Goal: Find specific page/section: Find specific page/section

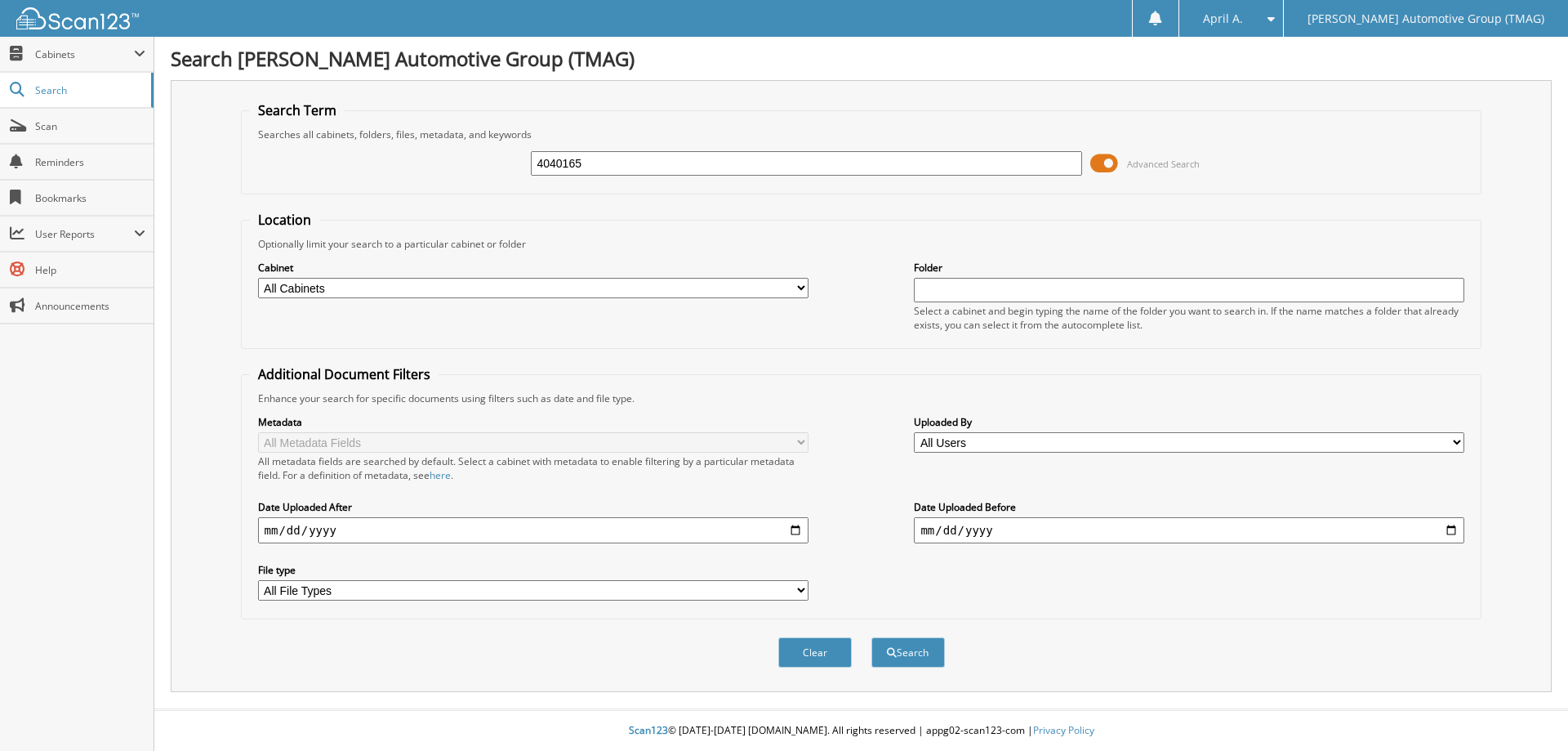
type input "4040165"
click at [872, 637] on button "Search" at bounding box center [908, 652] width 73 height 31
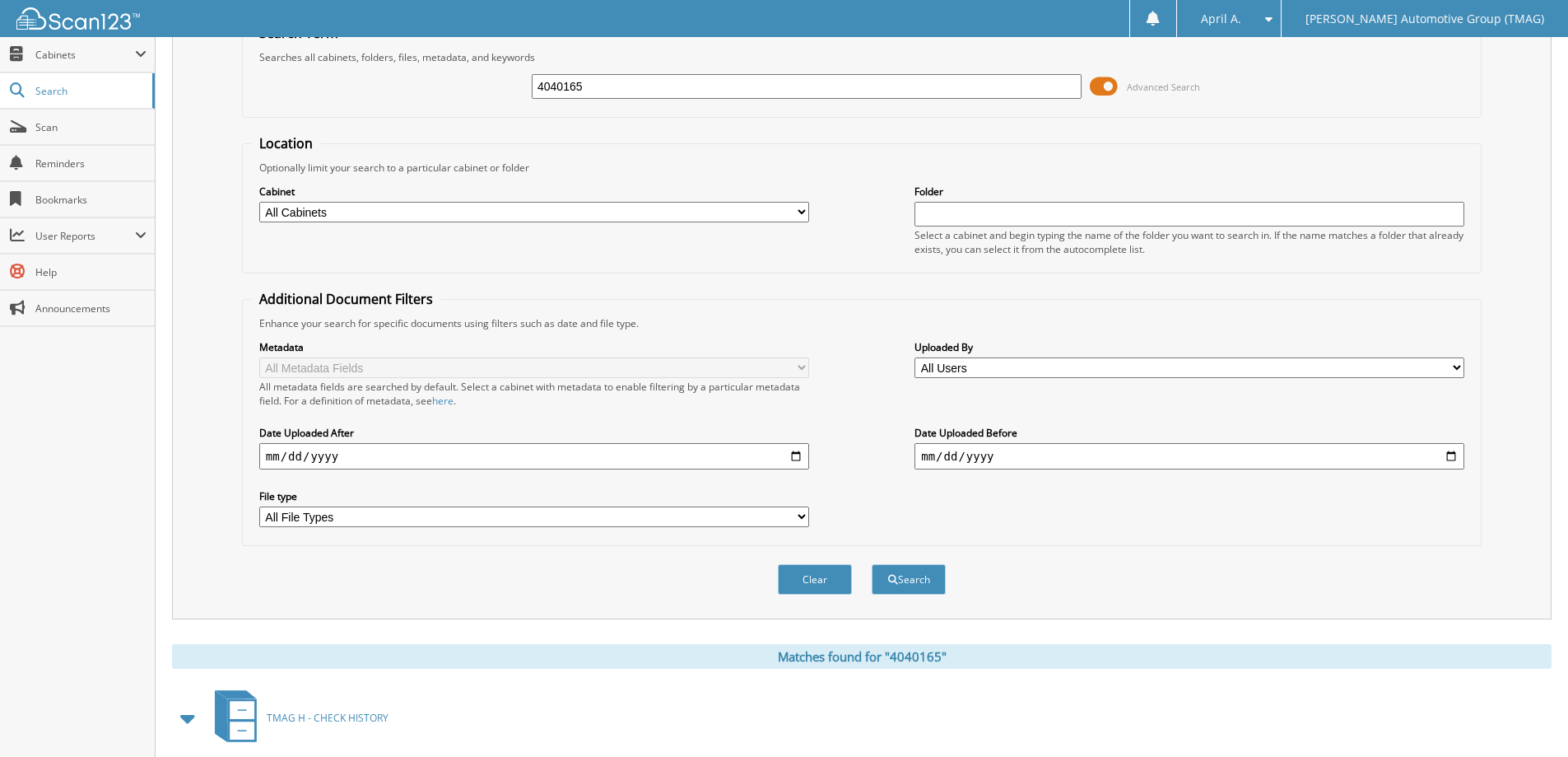
scroll to position [164, 0]
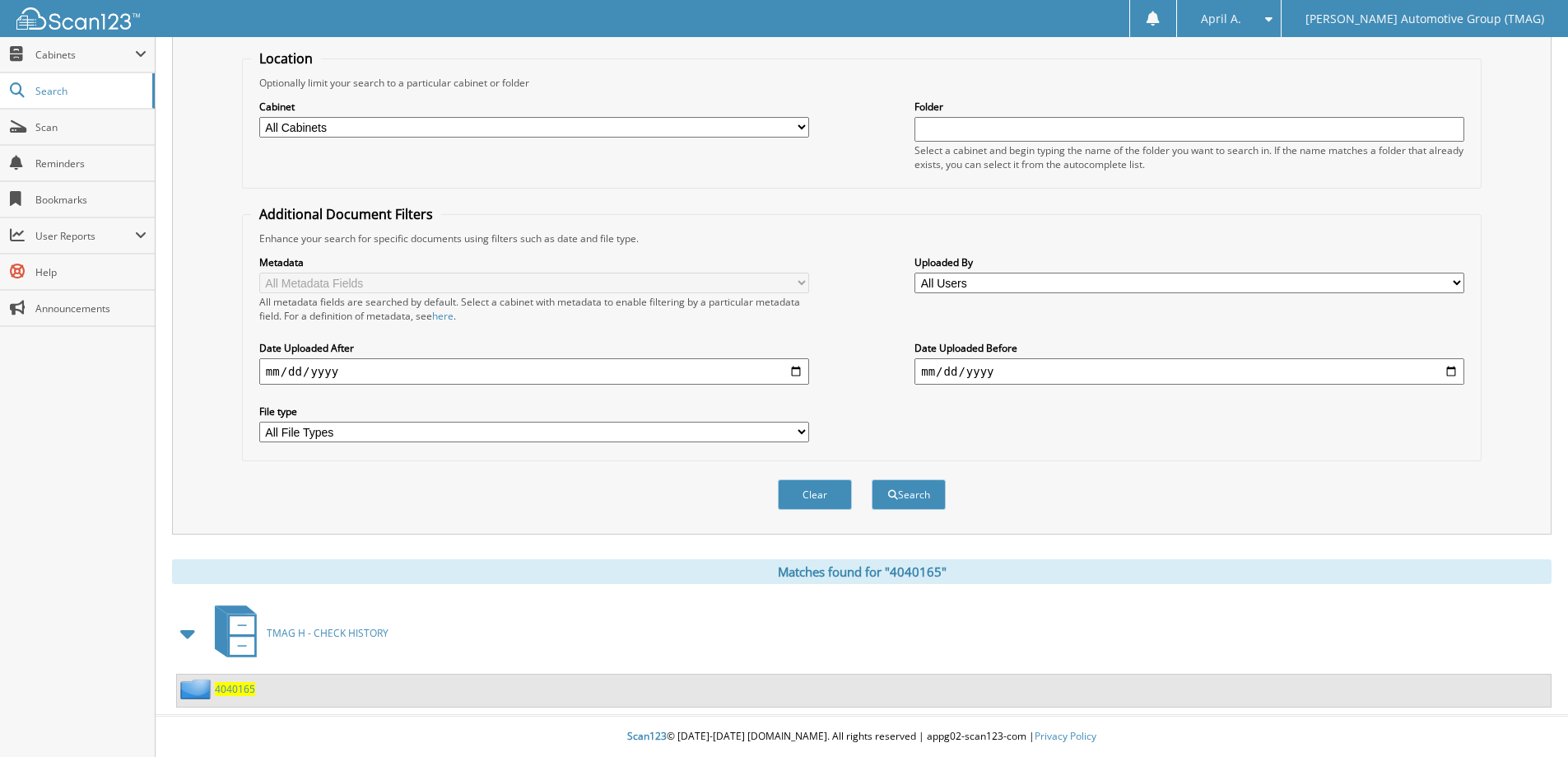
click at [230, 685] on span "4040165" at bounding box center [234, 689] width 40 height 14
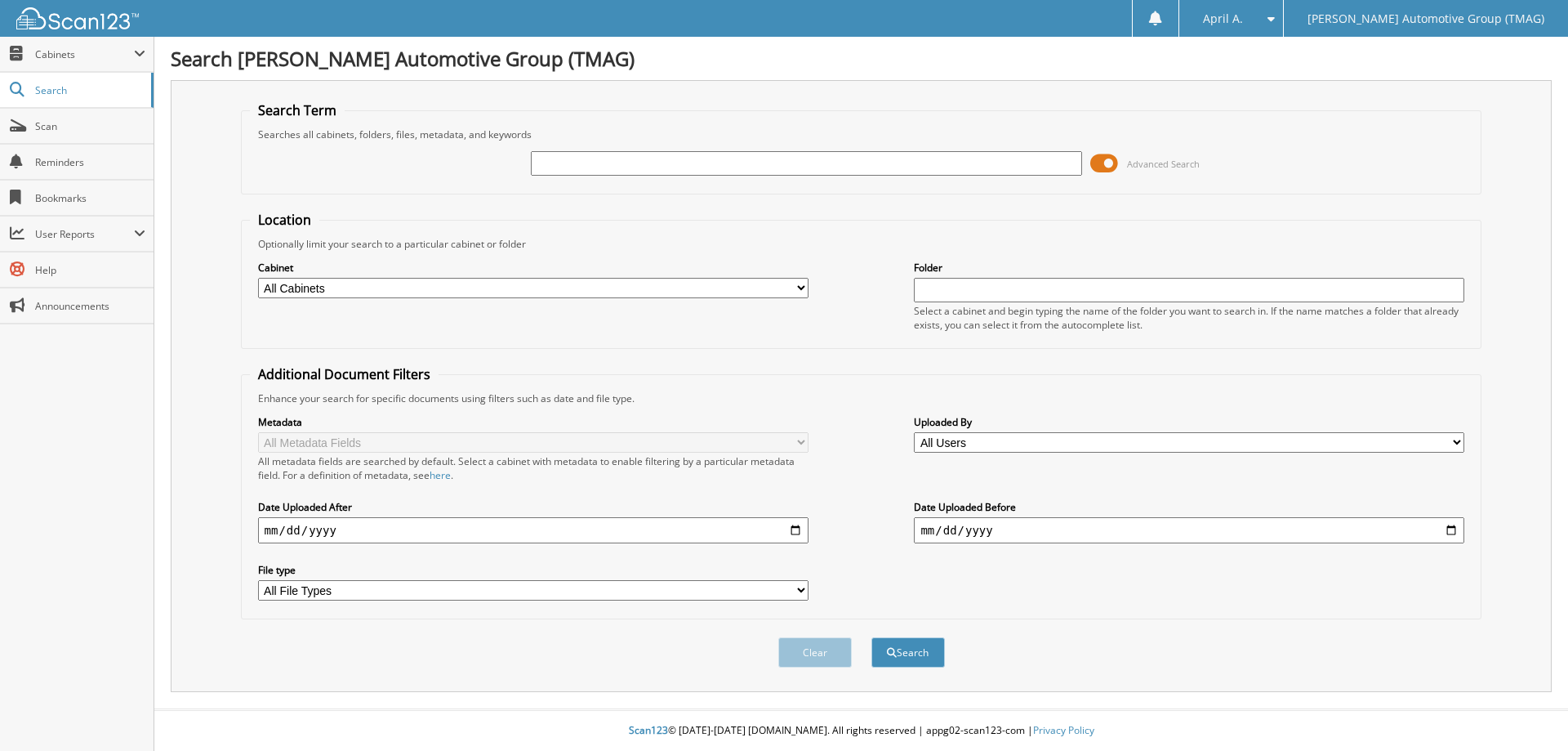
click at [556, 158] on input "text" at bounding box center [806, 164] width 550 height 24
type input "4040165"
click at [872, 637] on button "Search" at bounding box center [908, 652] width 73 height 31
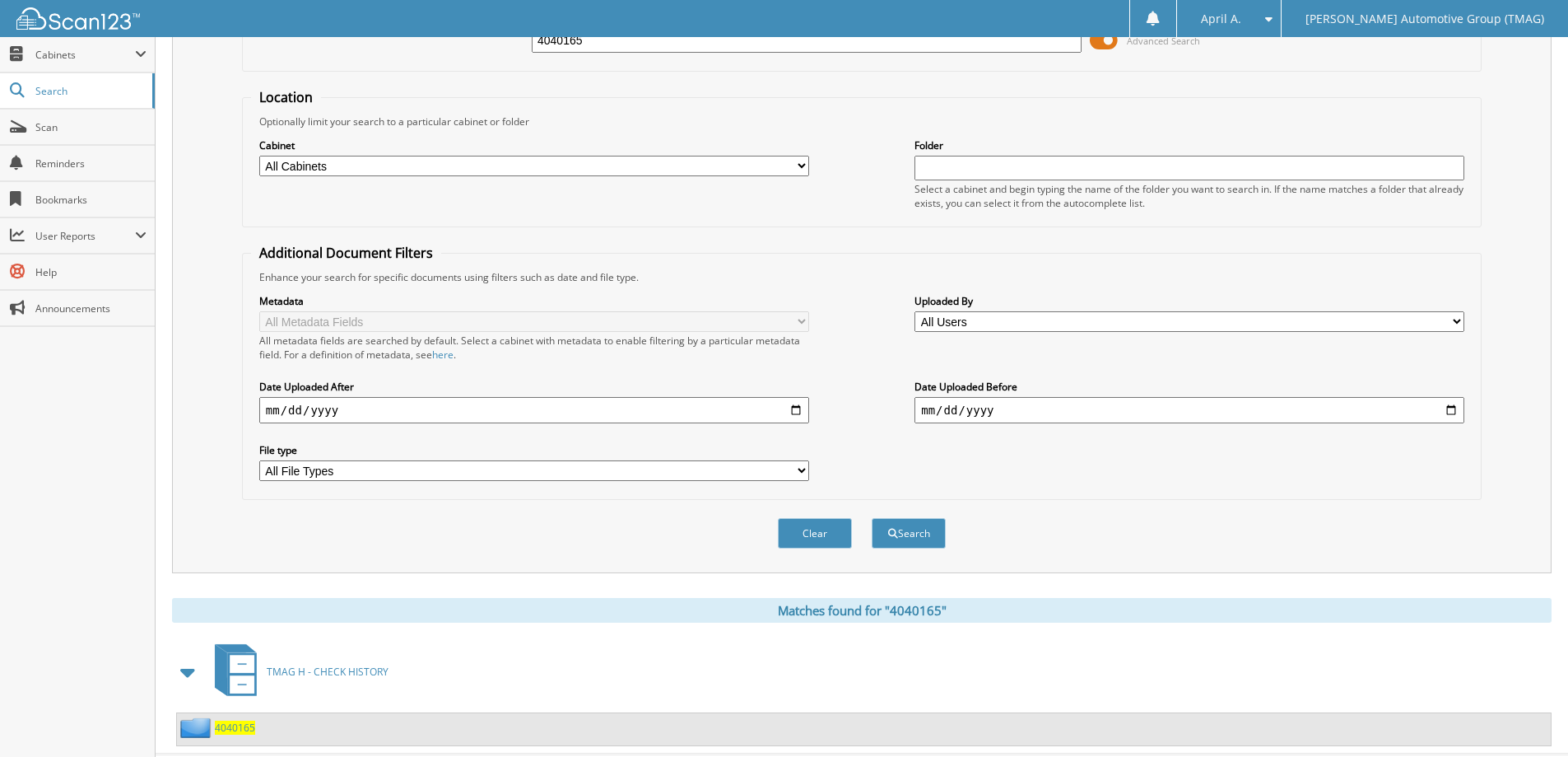
scroll to position [164, 0]
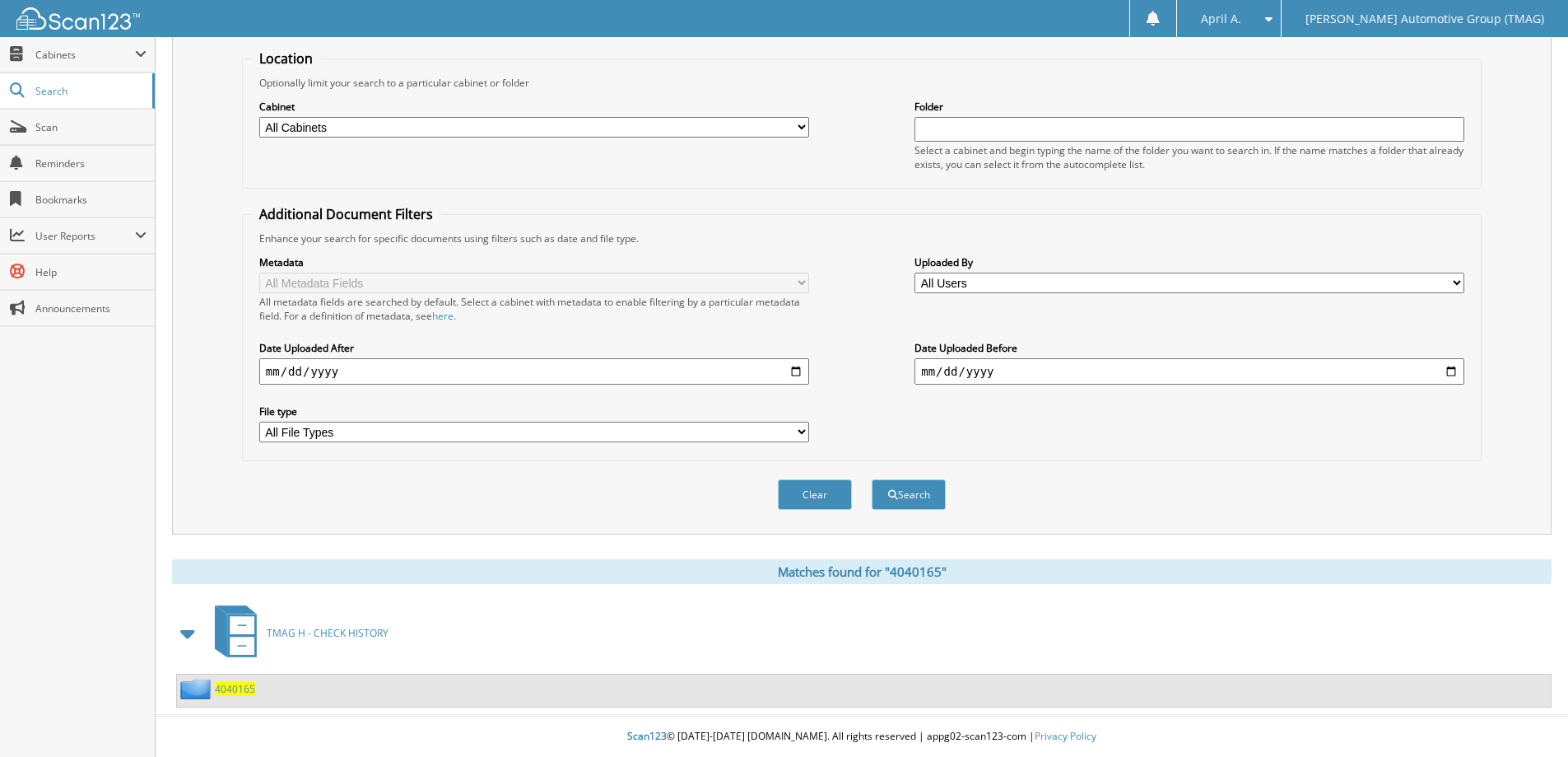
click at [247, 690] on span "4040165" at bounding box center [234, 689] width 40 height 14
